Goal: Task Accomplishment & Management: Use online tool/utility

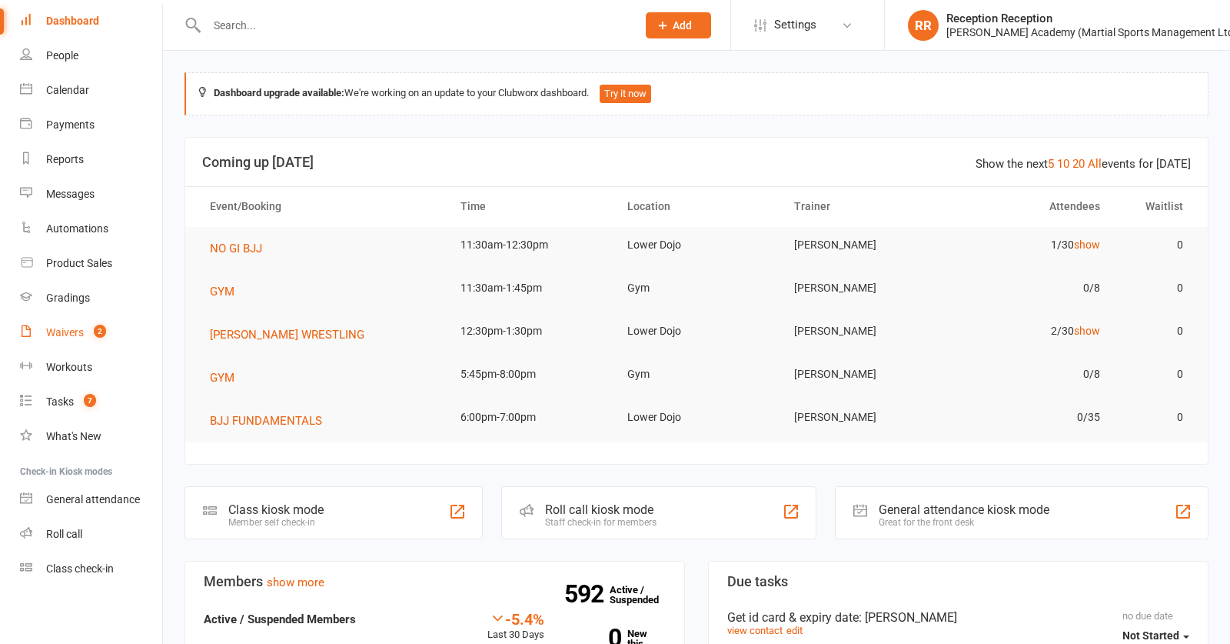
click at [86, 327] on link "Waivers 2" at bounding box center [91, 332] width 142 height 35
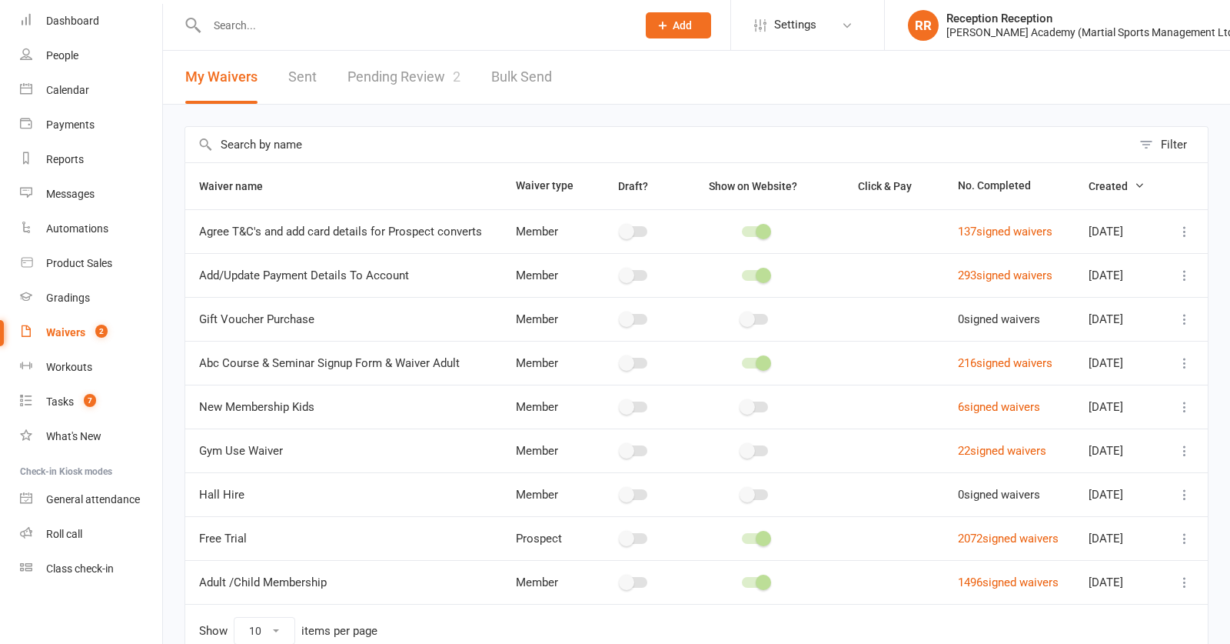
click at [443, 68] on link "Pending Review 2" at bounding box center [404, 77] width 113 height 53
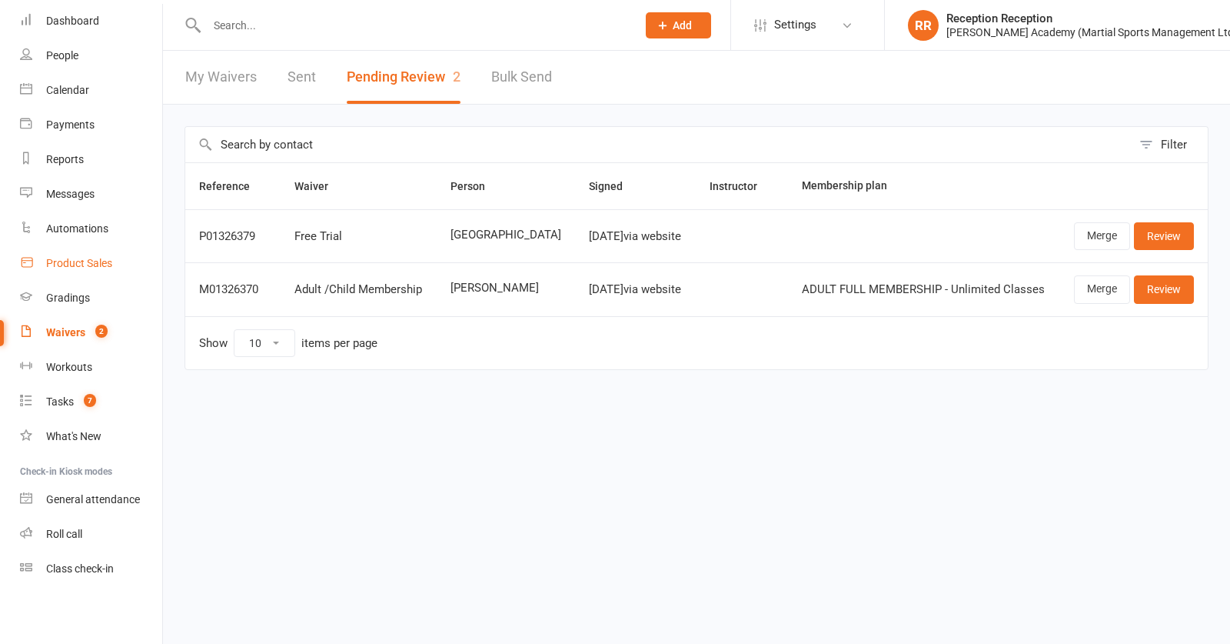
click at [65, 275] on link "Product Sales" at bounding box center [91, 263] width 142 height 35
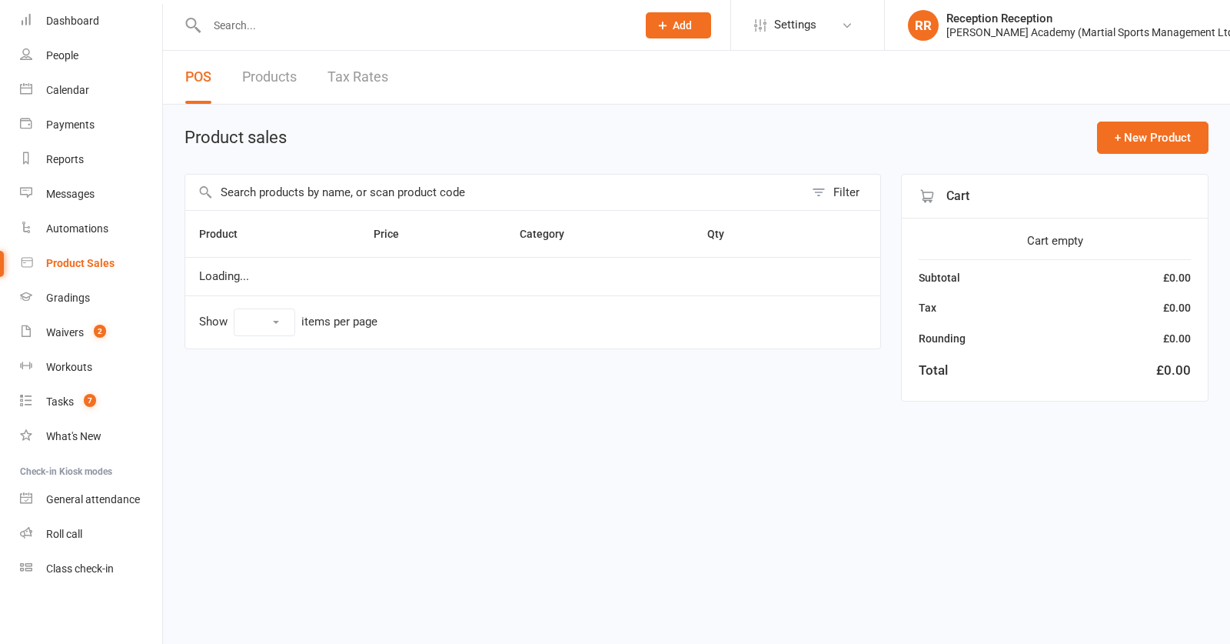
select select "50"
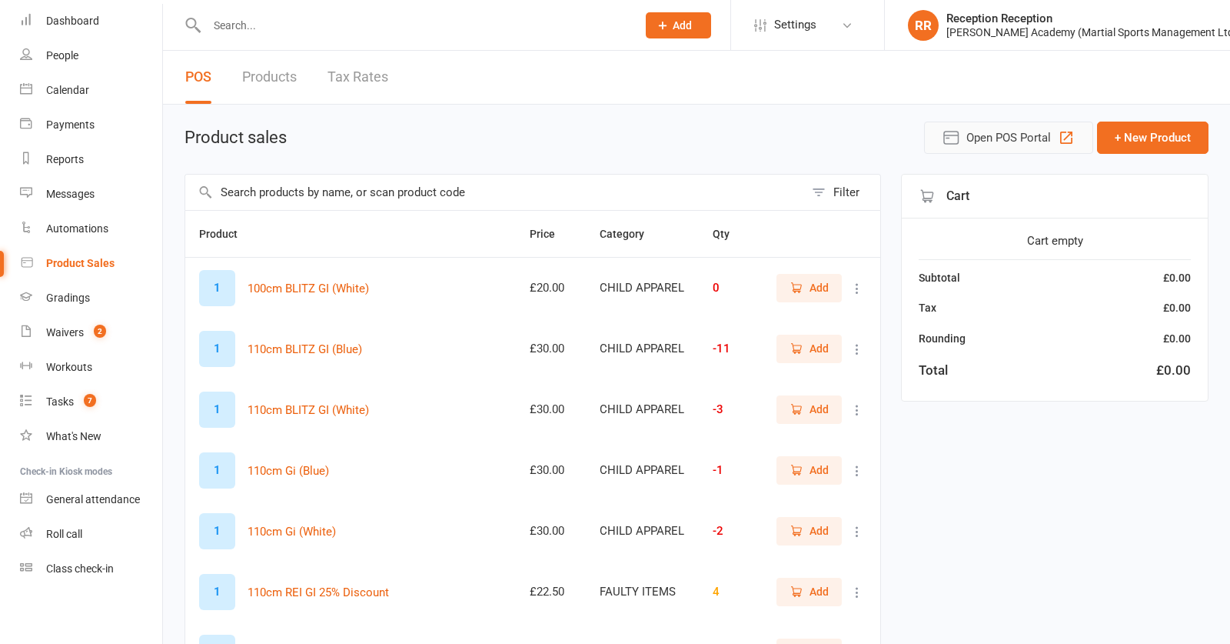
click at [1007, 138] on span "Open POS Portal" at bounding box center [1009, 137] width 85 height 18
